Goal: Navigation & Orientation: Find specific page/section

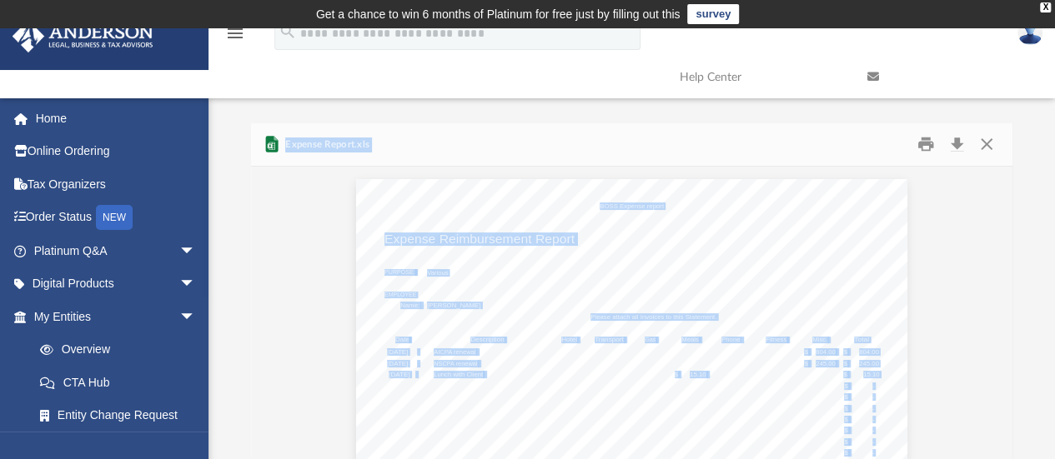
scroll to position [366, 749]
click at [57, 123] on link "Home" at bounding box center [116, 118] width 209 height 33
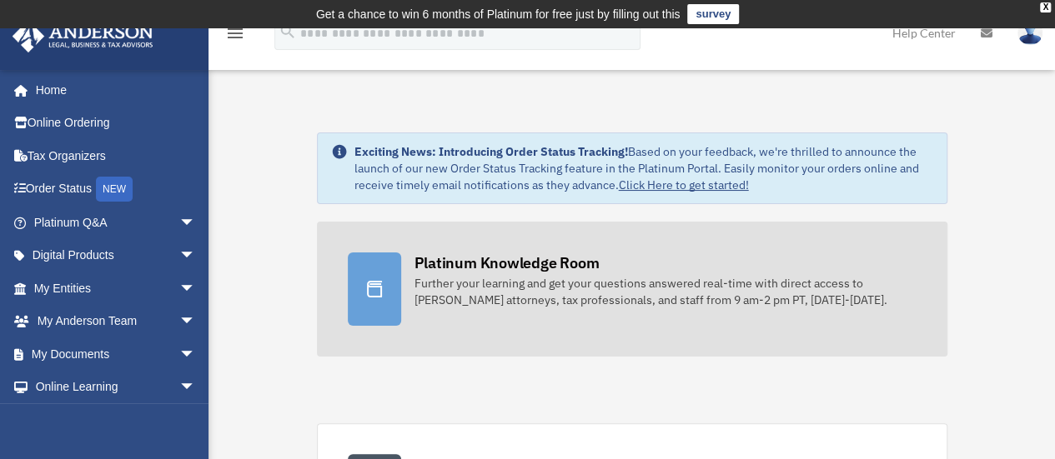
click at [439, 256] on div "Platinum Knowledge Room" at bounding box center [506, 263] width 185 height 21
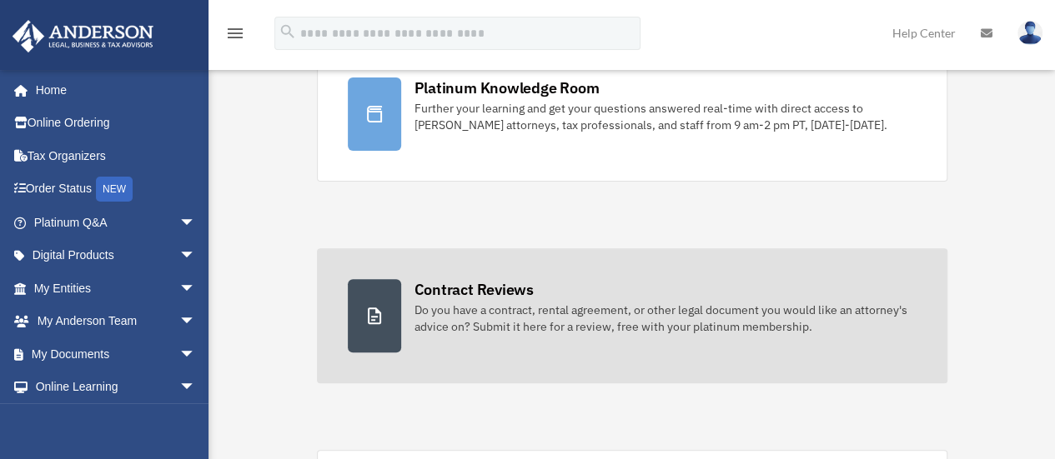
scroll to position [250, 0]
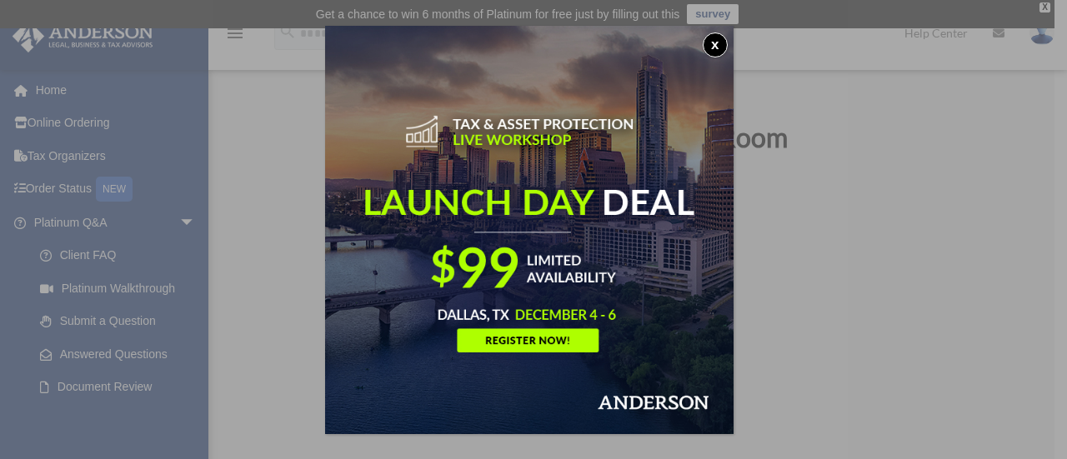
click at [720, 52] on button "x" at bounding box center [715, 45] width 25 height 25
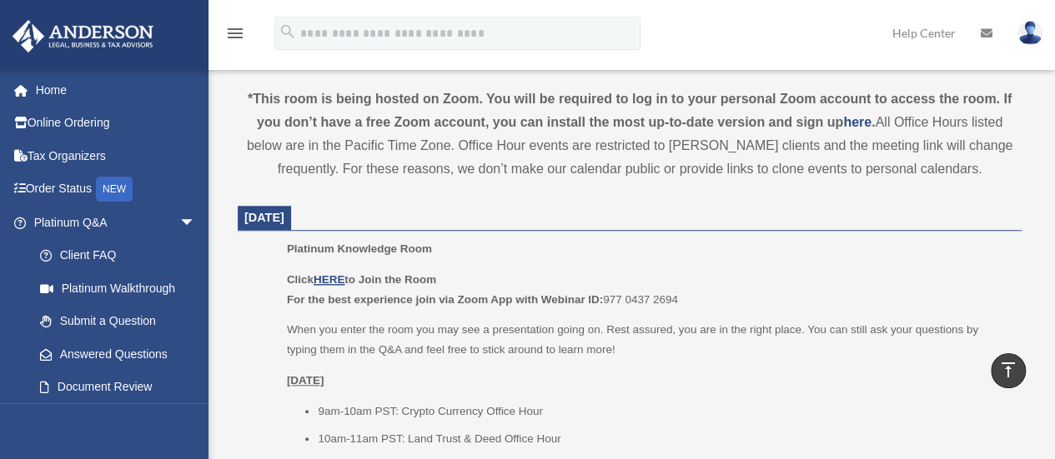
scroll to position [667, 0]
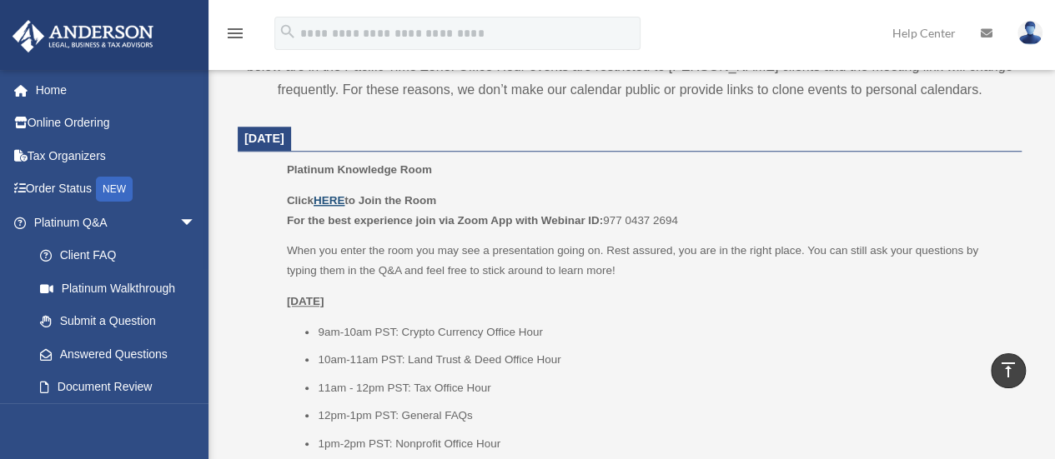
click at [337, 203] on u "HERE" at bounding box center [328, 200] width 31 height 13
